Goal: Download file/media

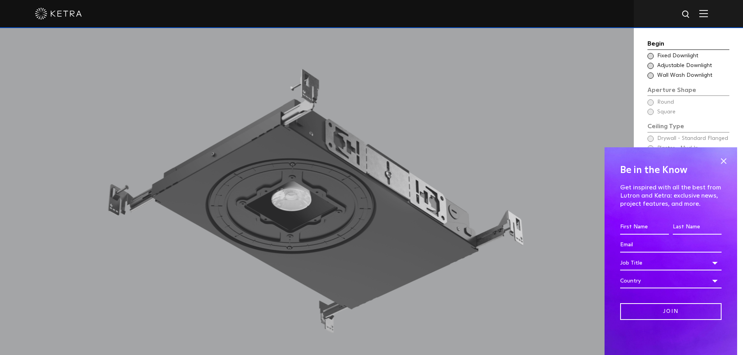
click at [728, 153] on div "Be in the Know Get inspired with all the best from Lutron and [PERSON_NAME]: ex…" at bounding box center [671, 252] width 133 height 208
click at [720, 156] on span at bounding box center [724, 161] width 12 height 12
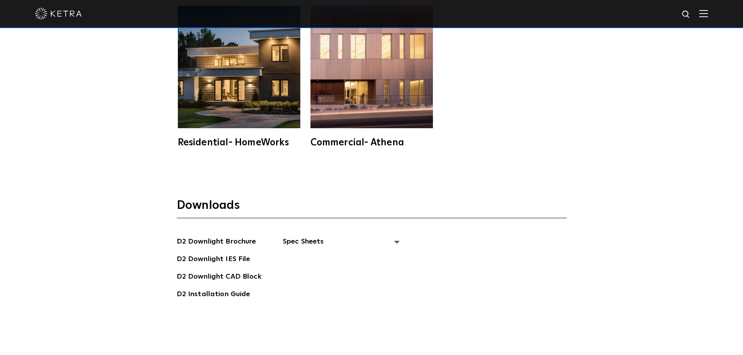
scroll to position [2224, 0]
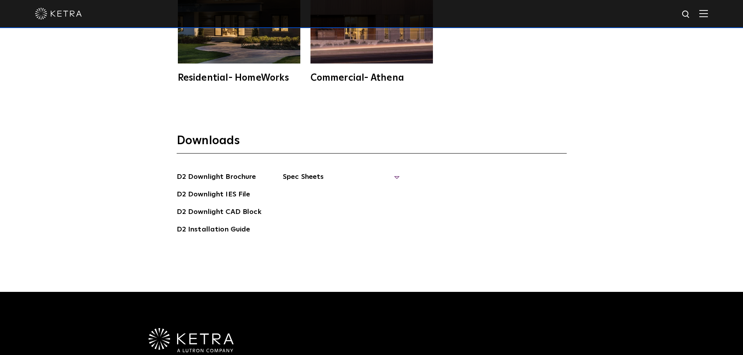
click at [299, 172] on span "Spec Sheets" at bounding box center [341, 180] width 117 height 17
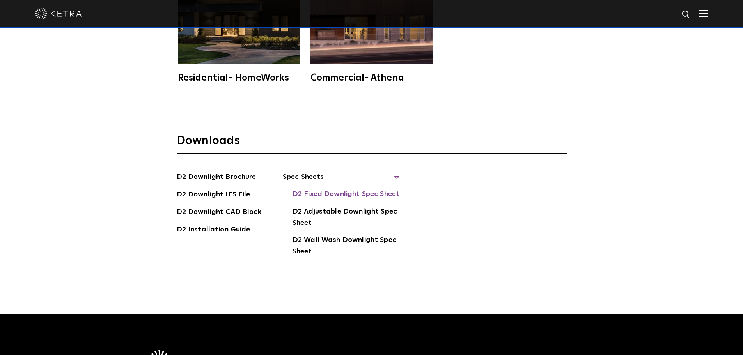
click at [364, 189] on link "D2 Fixed Downlight Spec Sheet" at bounding box center [346, 195] width 107 height 12
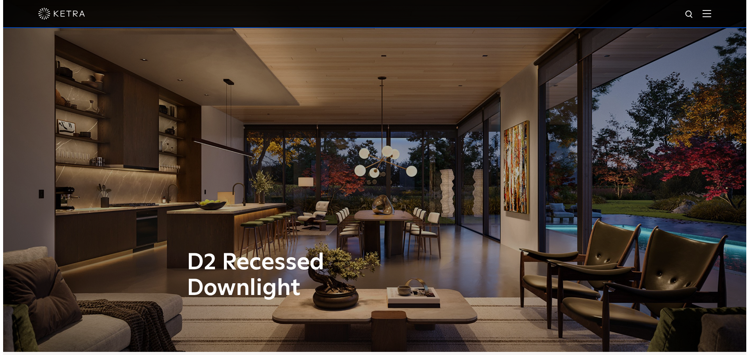
scroll to position [0, 0]
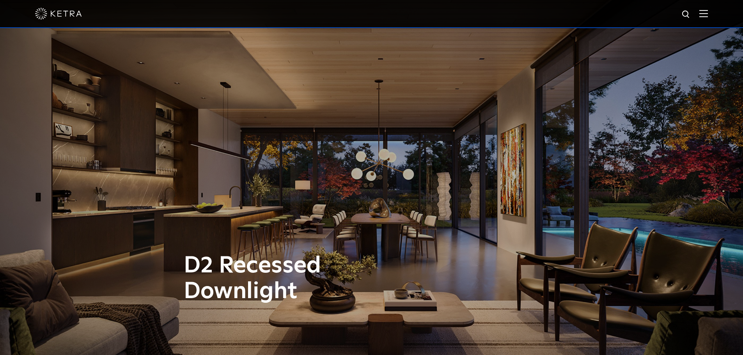
click at [720, 13] on div at bounding box center [371, 14] width 743 height 28
click at [701, 18] on div at bounding box center [371, 13] width 673 height 27
click at [708, 18] on span at bounding box center [704, 14] width 9 height 8
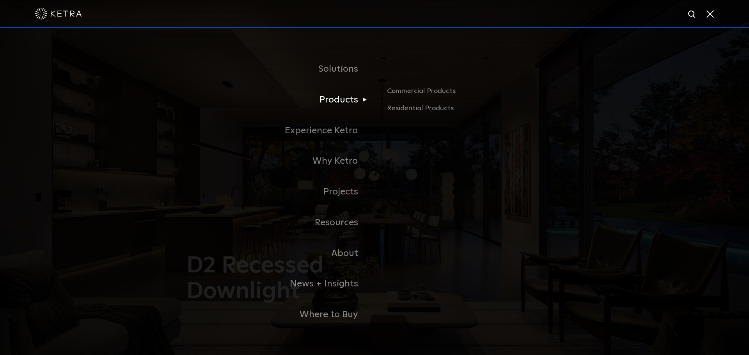
click at [337, 101] on link "Products" at bounding box center [277, 100] width 195 height 31
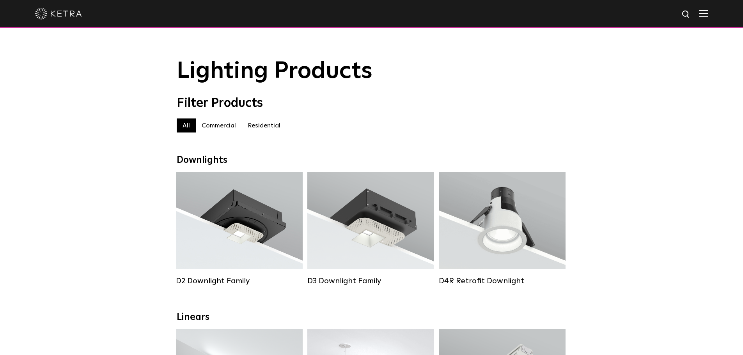
click at [263, 129] on label "Residential" at bounding box center [264, 126] width 44 height 14
